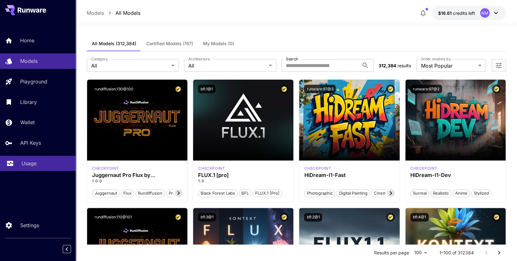
click at [44, 168] on link "Usage" at bounding box center [38, 163] width 76 height 15
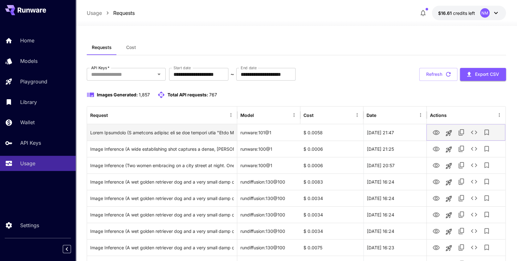
click at [437, 133] on icon "View Image" at bounding box center [436, 133] width 8 height 8
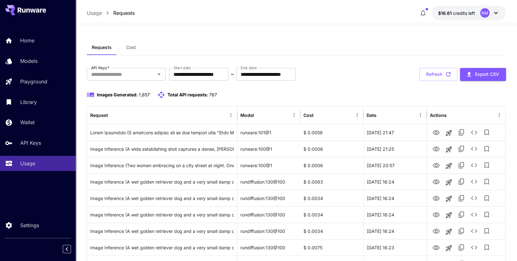
click at [509, 24] on div at bounding box center [296, 22] width 441 height 8
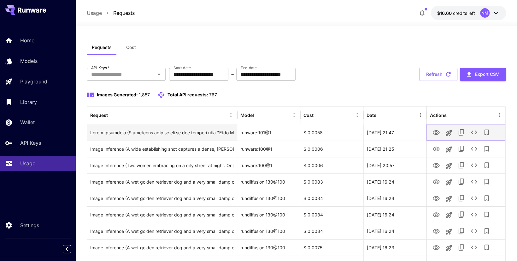
click at [436, 133] on icon "View Image" at bounding box center [436, 133] width 8 height 8
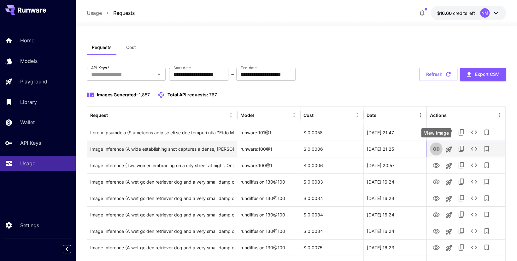
click at [436, 148] on icon "View Image" at bounding box center [436, 149] width 8 height 8
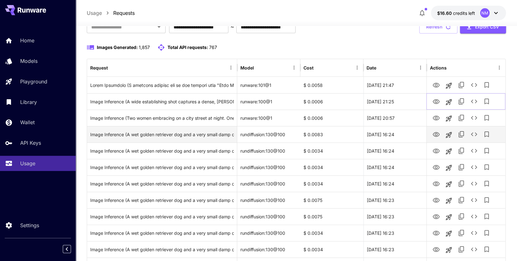
scroll to position [63, 0]
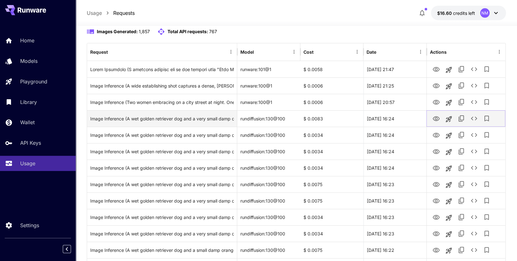
click at [440, 119] on button "View Image" at bounding box center [436, 118] width 13 height 13
click at [436, 121] on icon "View Image" at bounding box center [436, 119] width 8 height 8
